Goal: Information Seeking & Learning: Find specific fact

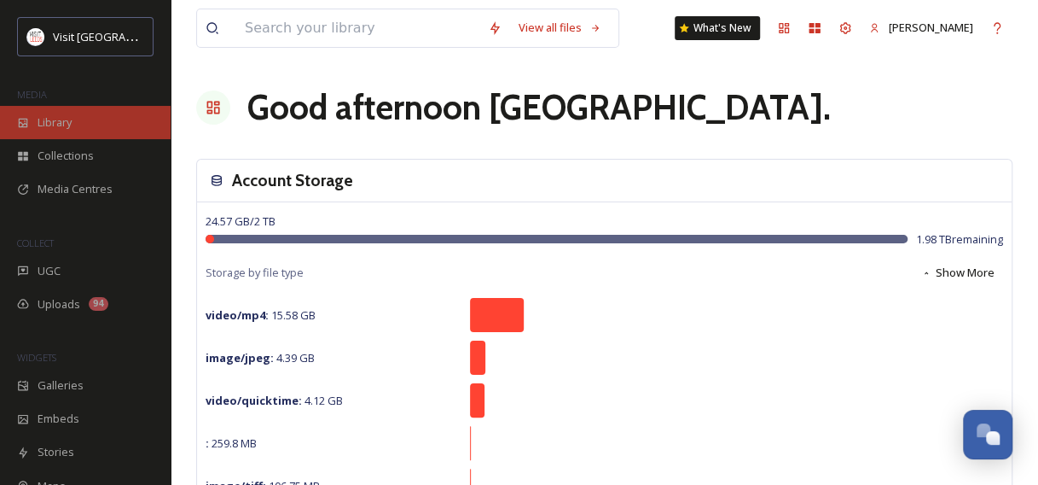
click at [49, 118] on span "Library" at bounding box center [55, 122] width 34 height 16
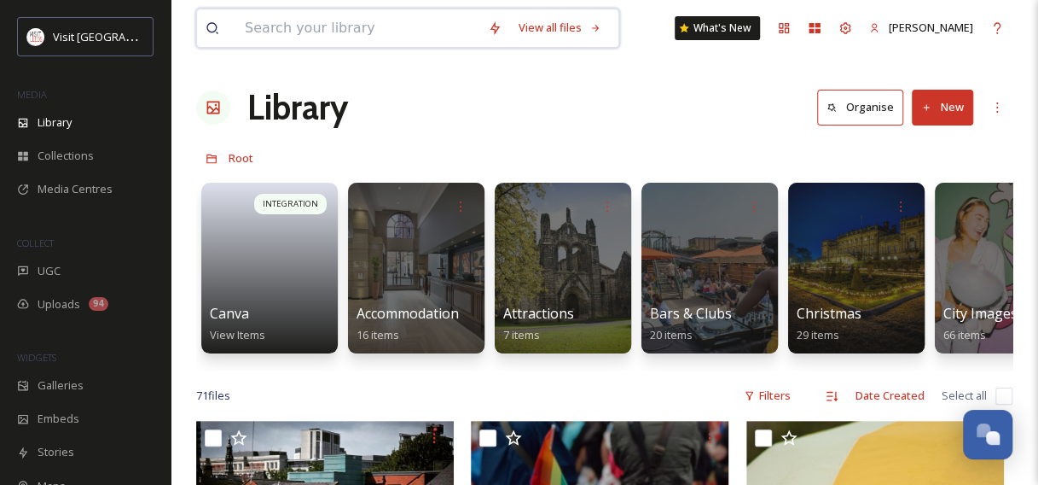
click at [361, 29] on input at bounding box center [357, 28] width 243 height 38
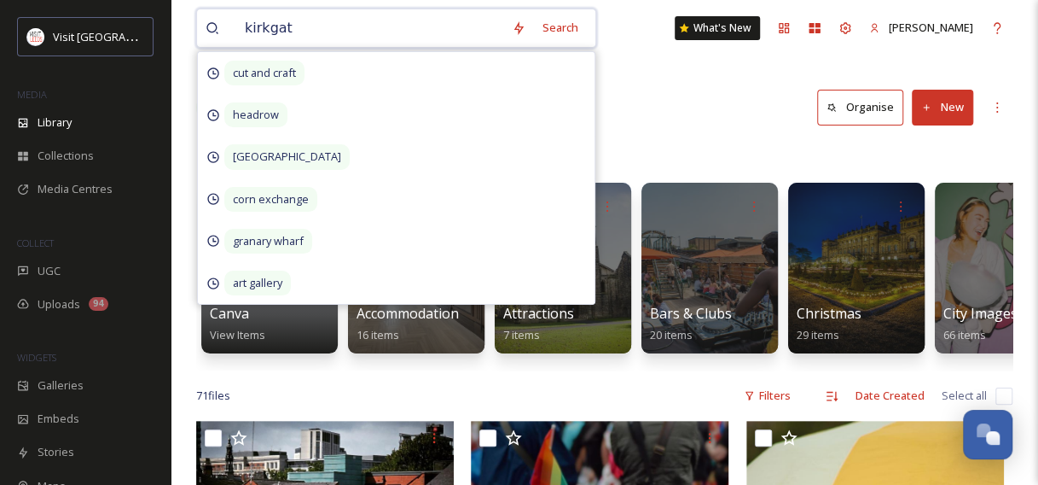
type input "kirkgate"
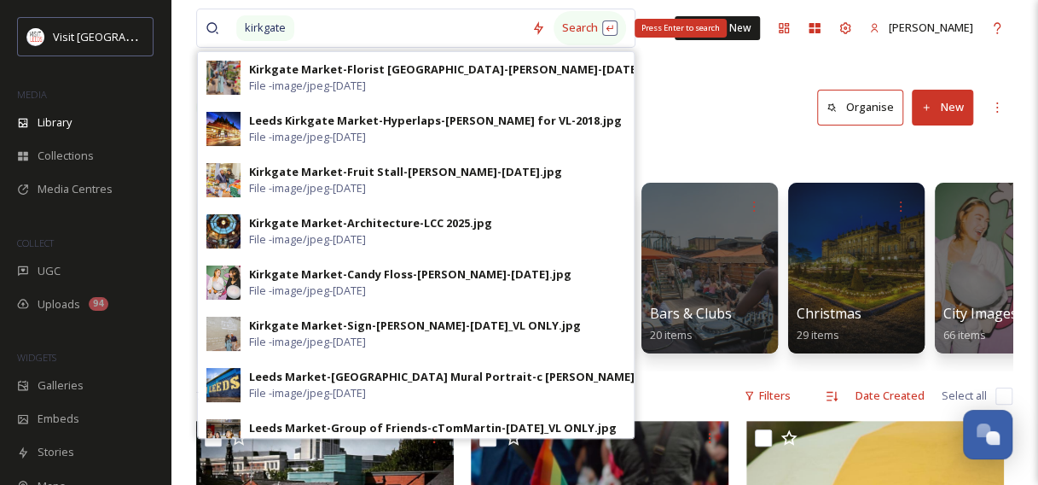
click at [561, 24] on div "Search Press Enter to search" at bounding box center [590, 27] width 73 height 33
